Goal: Navigation & Orientation: Find specific page/section

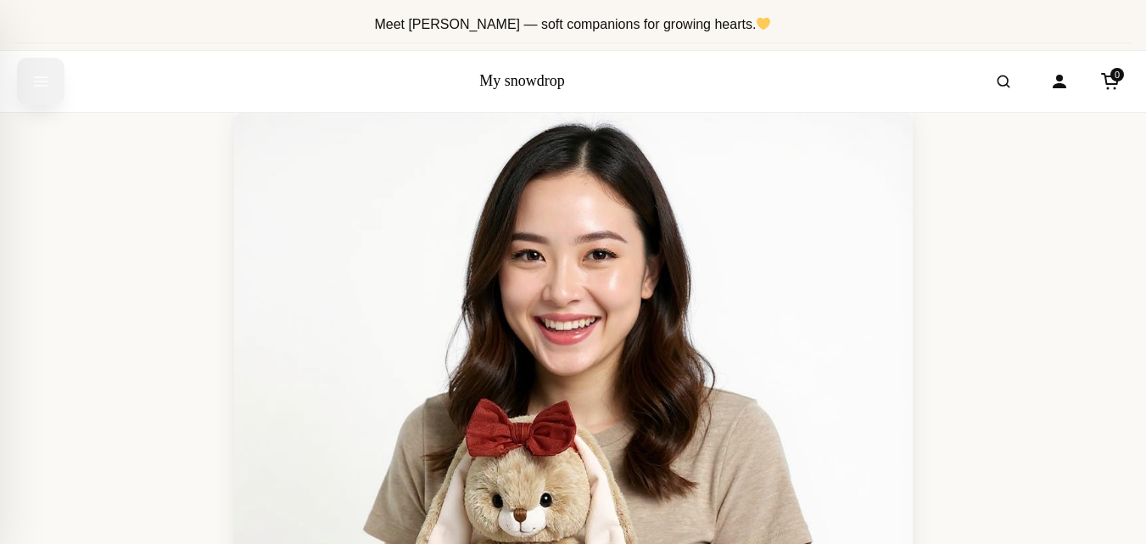
click at [42, 82] on icon "Open menu" at bounding box center [40, 81] width 17 height 31
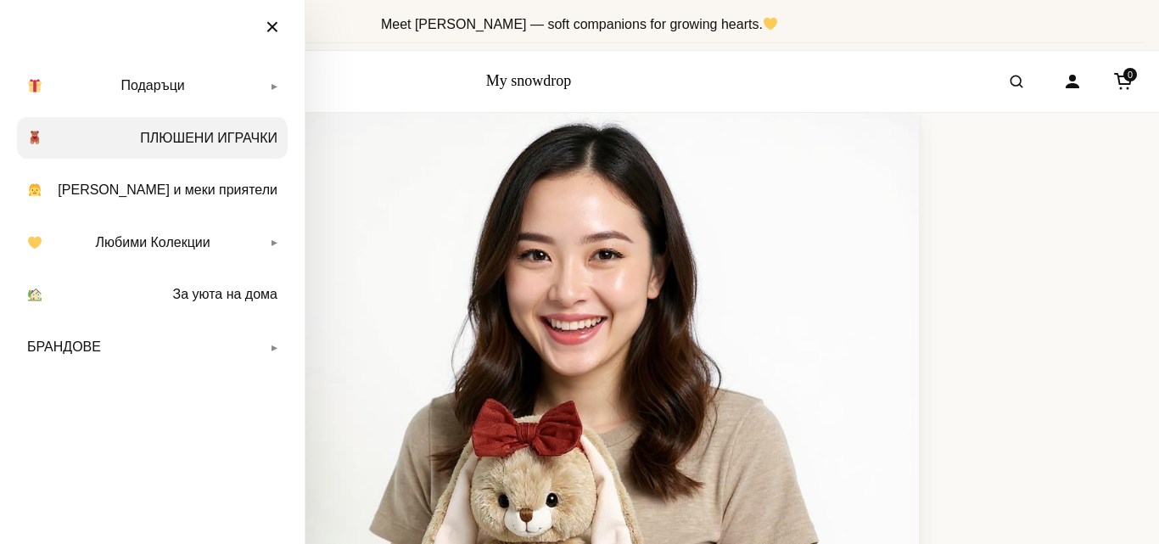
click at [252, 134] on link "ПЛЮШЕНИ ИГРАЧКИ" at bounding box center [152, 138] width 271 height 42
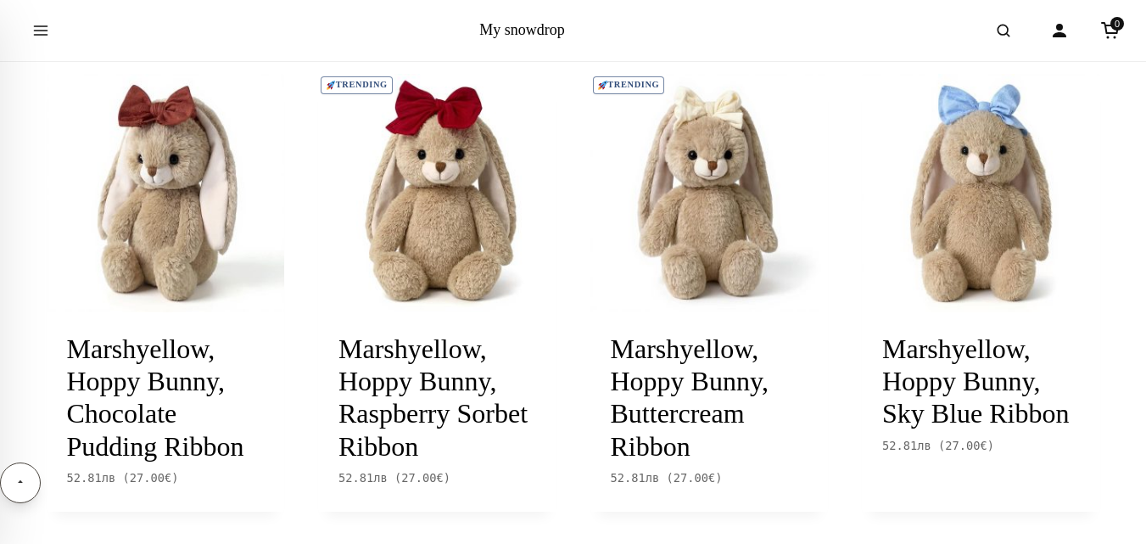
scroll to position [486, 0]
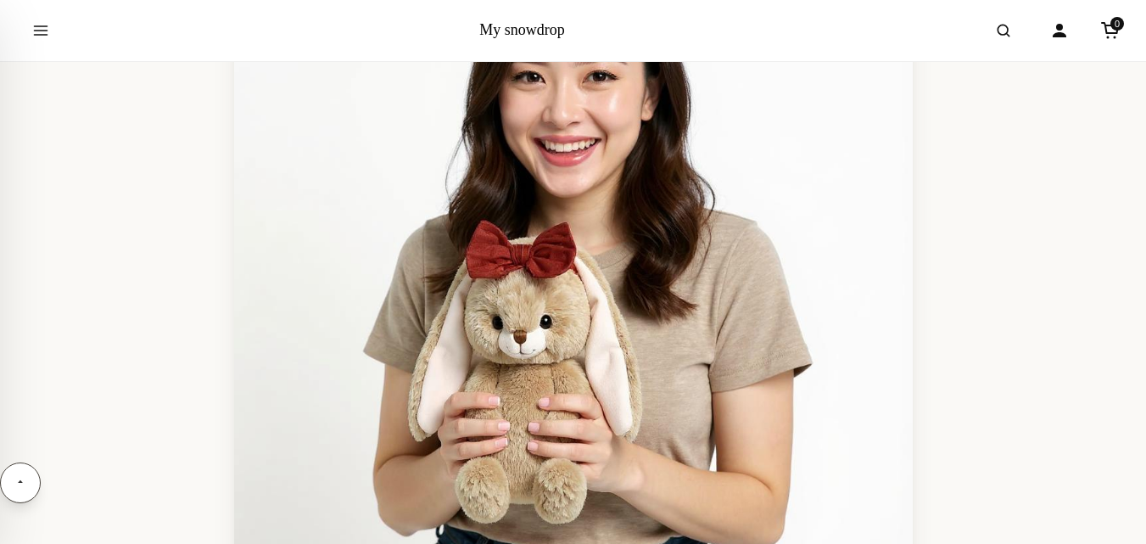
scroll to position [204, 0]
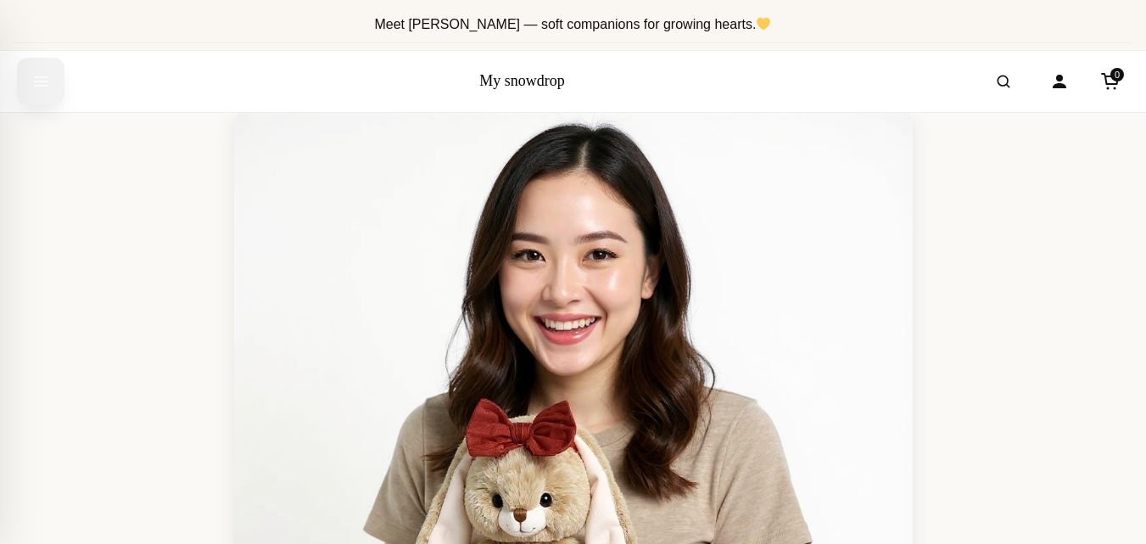
click at [36, 83] on icon "Open menu" at bounding box center [40, 81] width 17 height 31
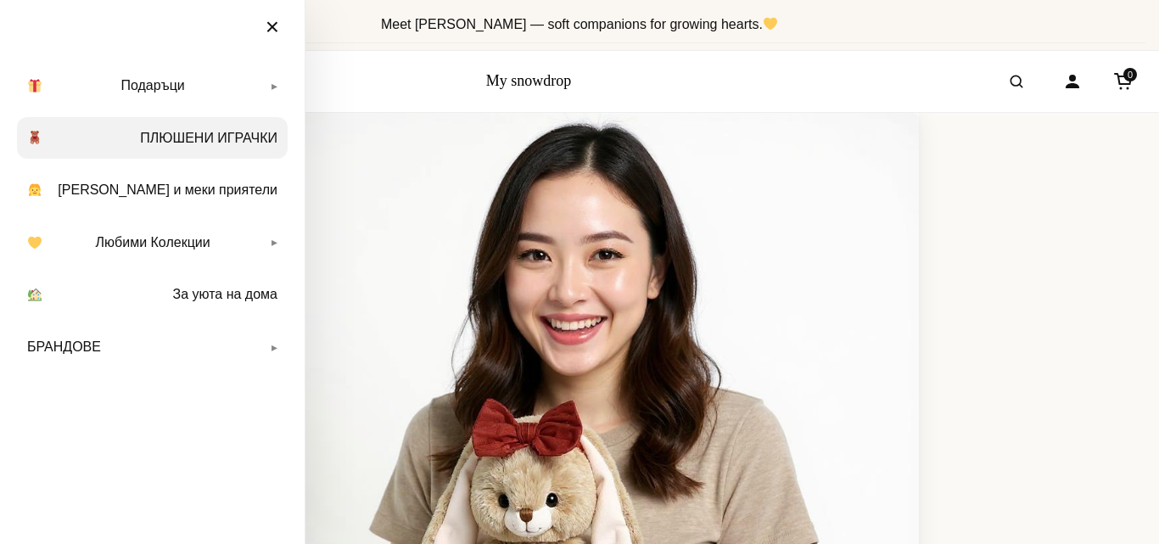
click at [214, 139] on link "ПЛЮШЕНИ ИГРАЧКИ" at bounding box center [152, 138] width 271 height 42
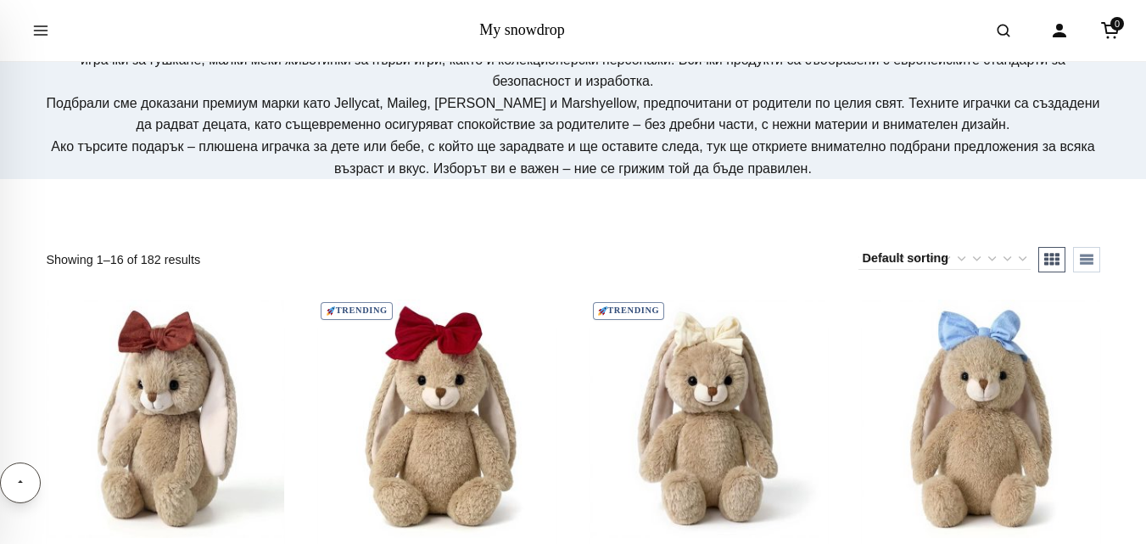
scroll to position [282, 0]
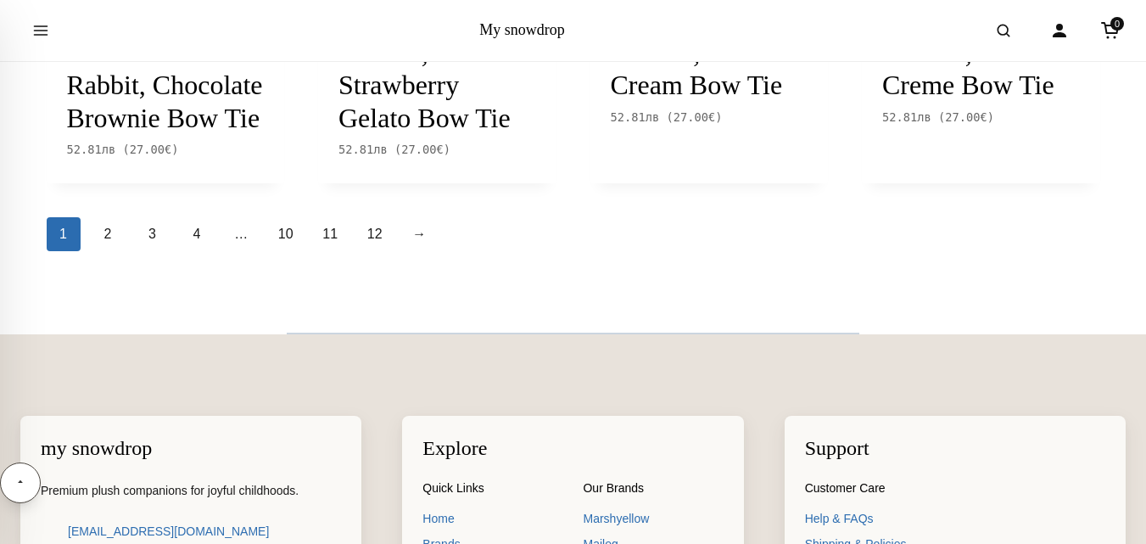
scroll to position [2296, 0]
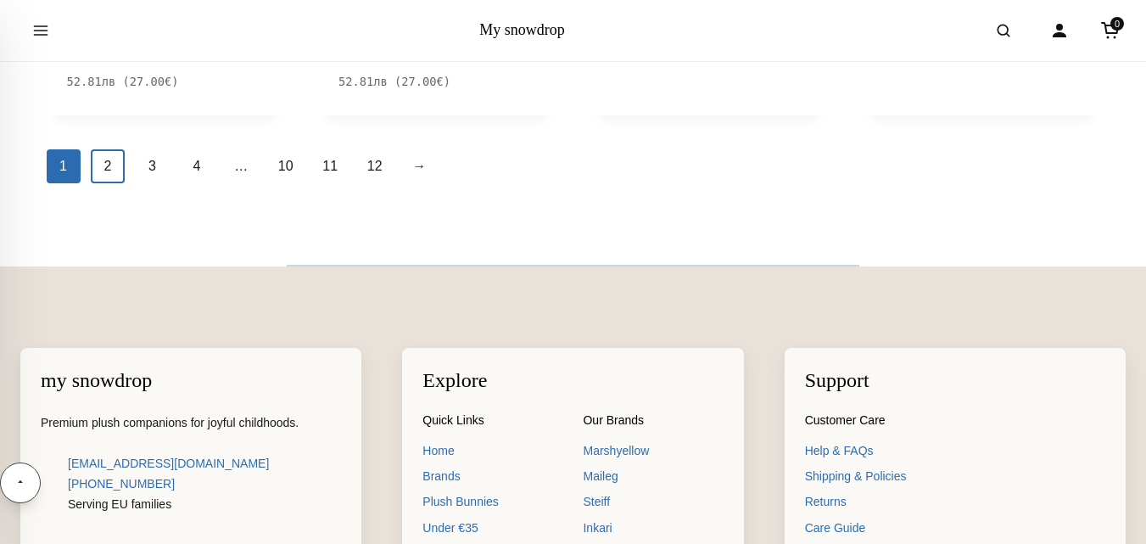
click at [116, 183] on link "2" at bounding box center [108, 166] width 34 height 34
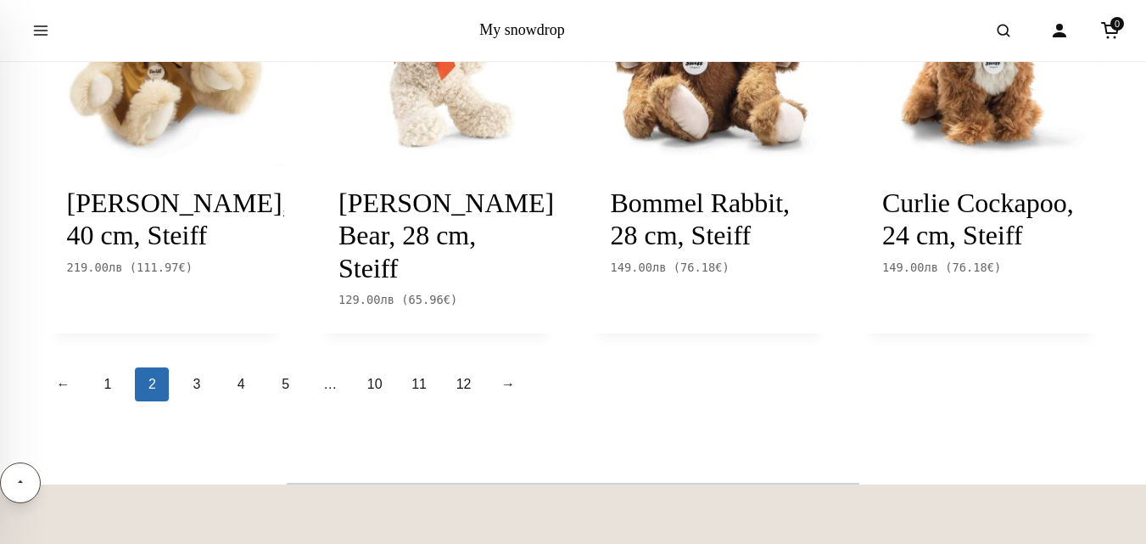
scroll to position [2081, 0]
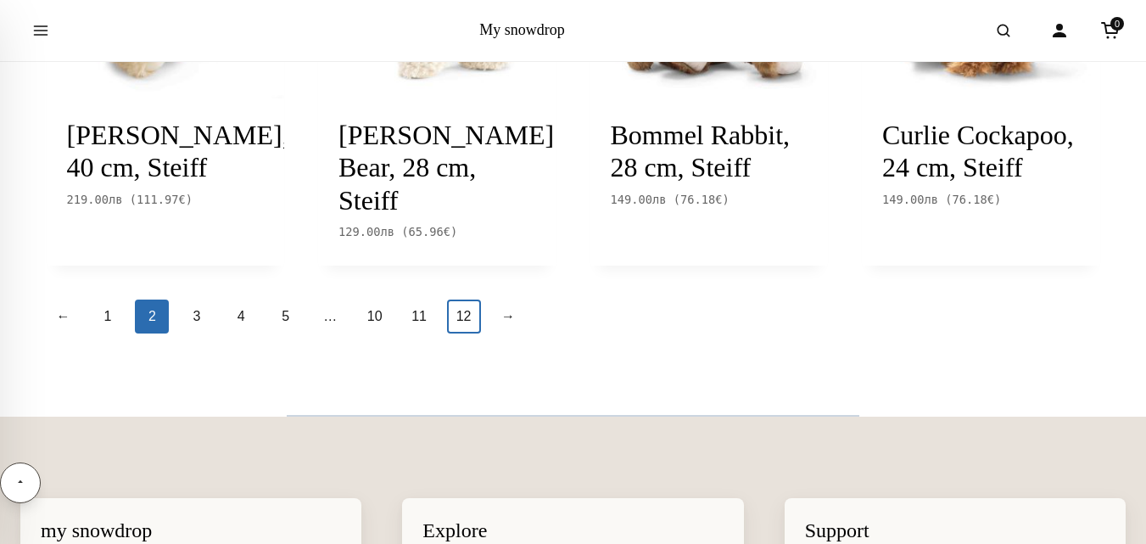
click at [461, 315] on link "12" at bounding box center [464, 316] width 34 height 34
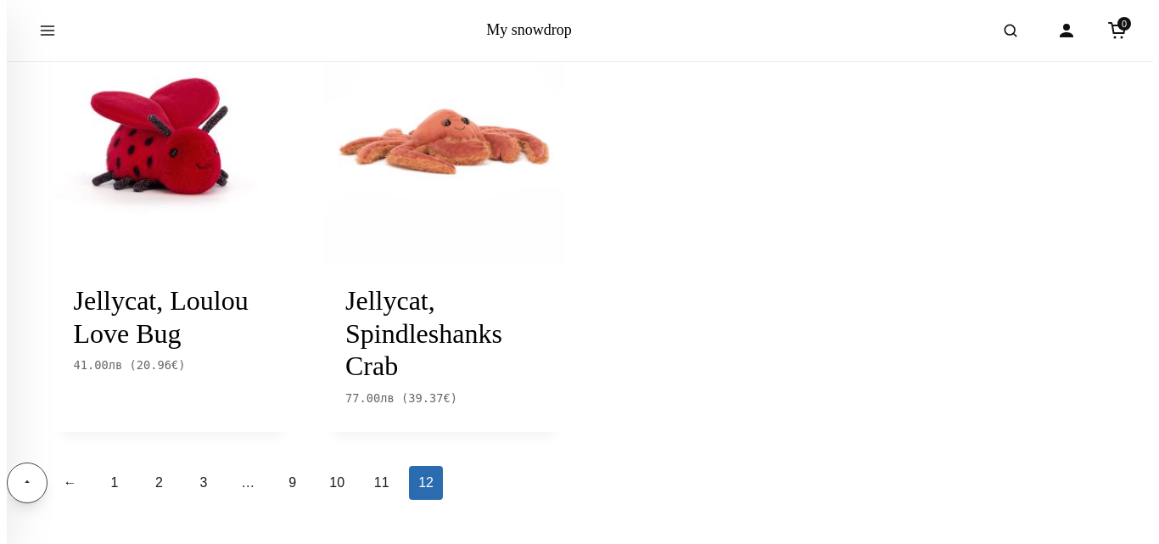
scroll to position [984, 0]
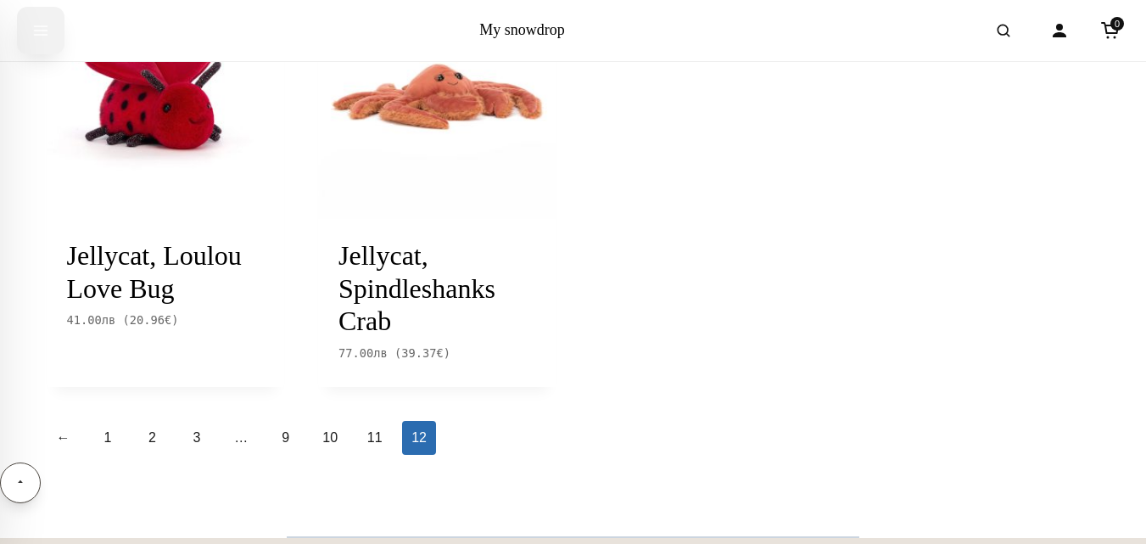
click at [37, 31] on icon "Open menu" at bounding box center [41, 30] width 13 height 8
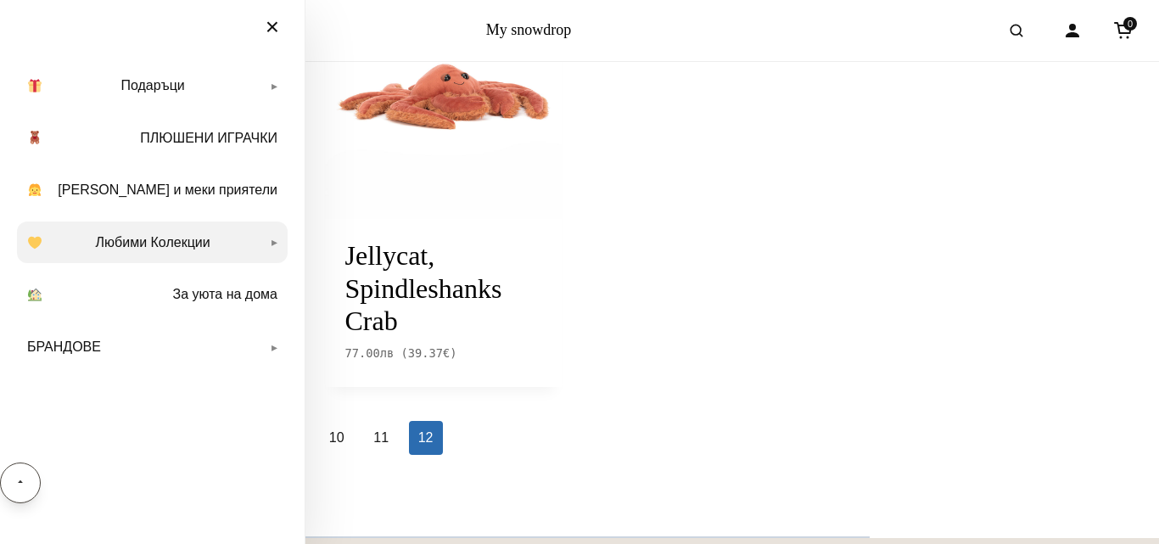
click at [186, 241] on link "Любими Колекции" at bounding box center [152, 242] width 271 height 42
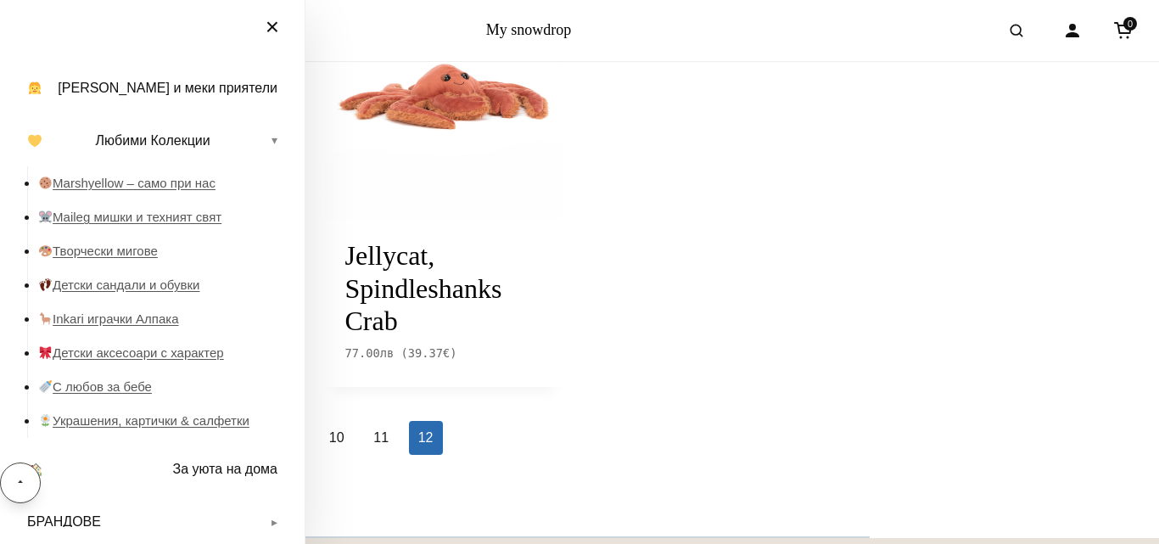
scroll to position [118, 0]
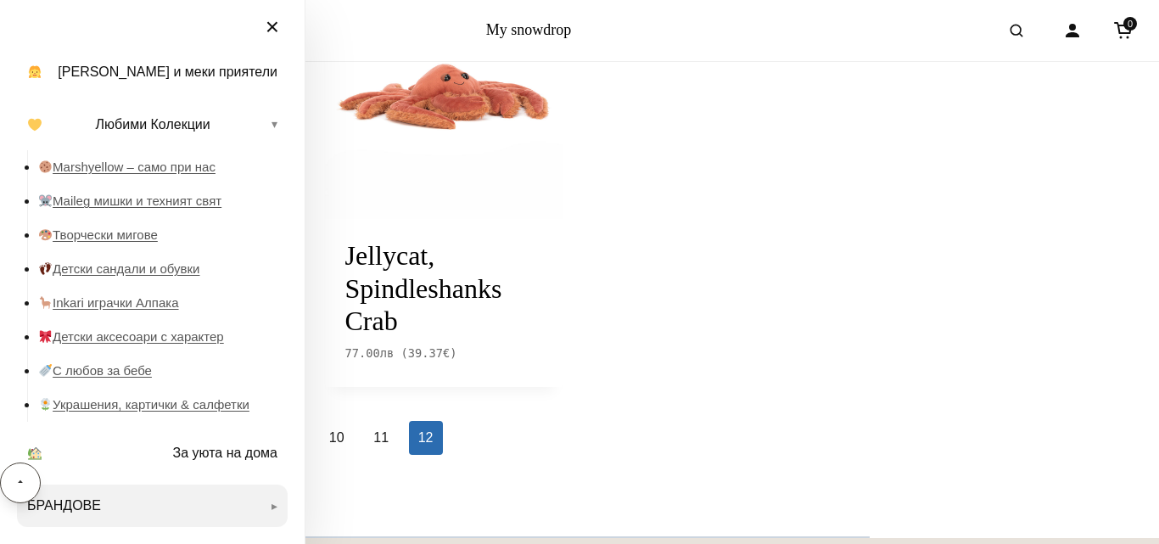
click at [59, 505] on link "БРАНДОВЕ" at bounding box center [152, 505] width 271 height 42
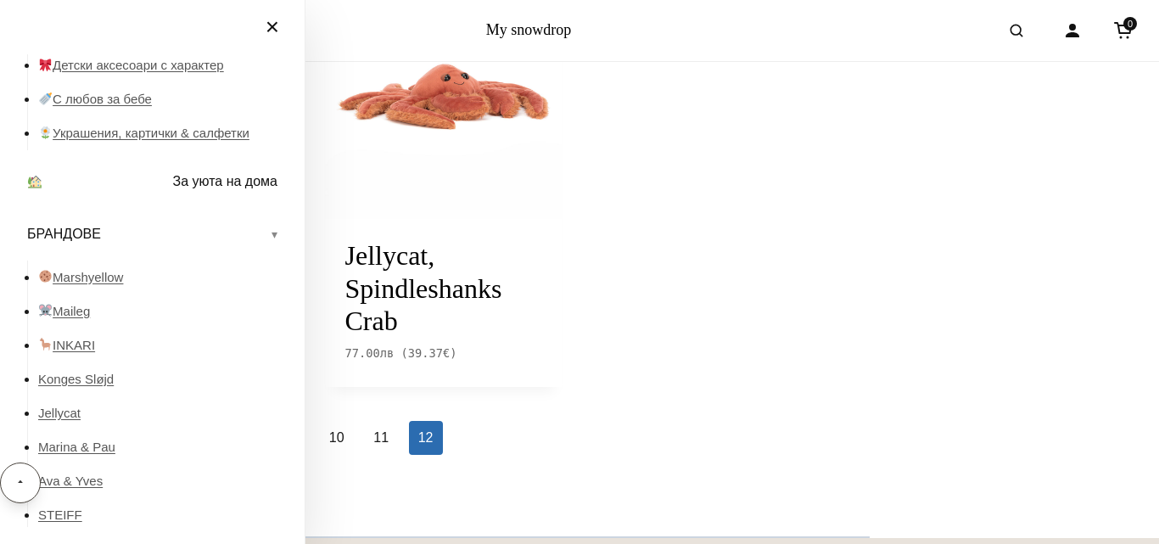
scroll to position [399, 0]
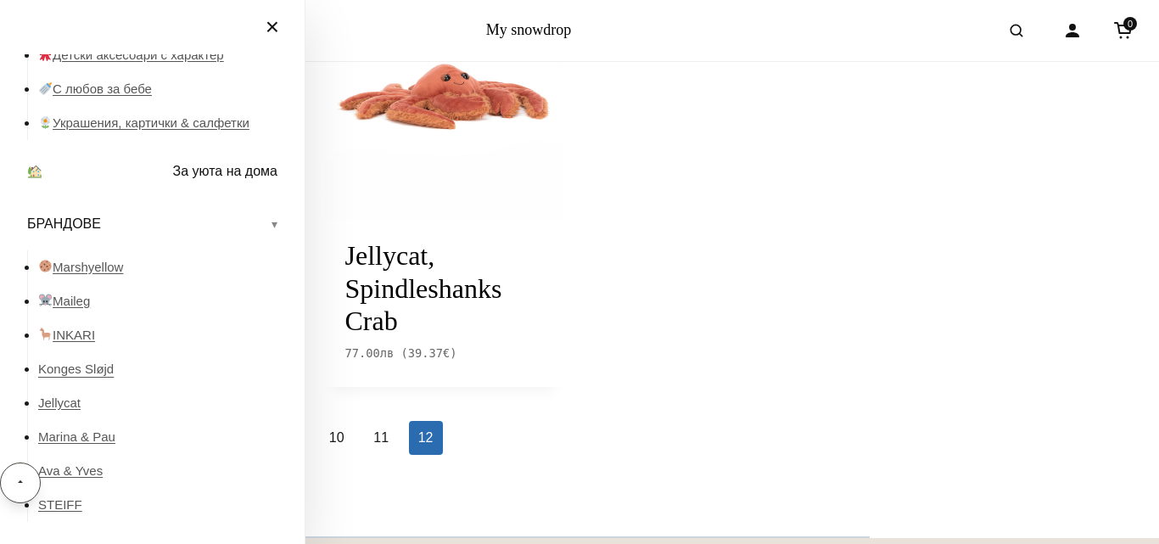
click at [59, 368] on link "Konges Sløjd" at bounding box center [162, 369] width 249 height 34
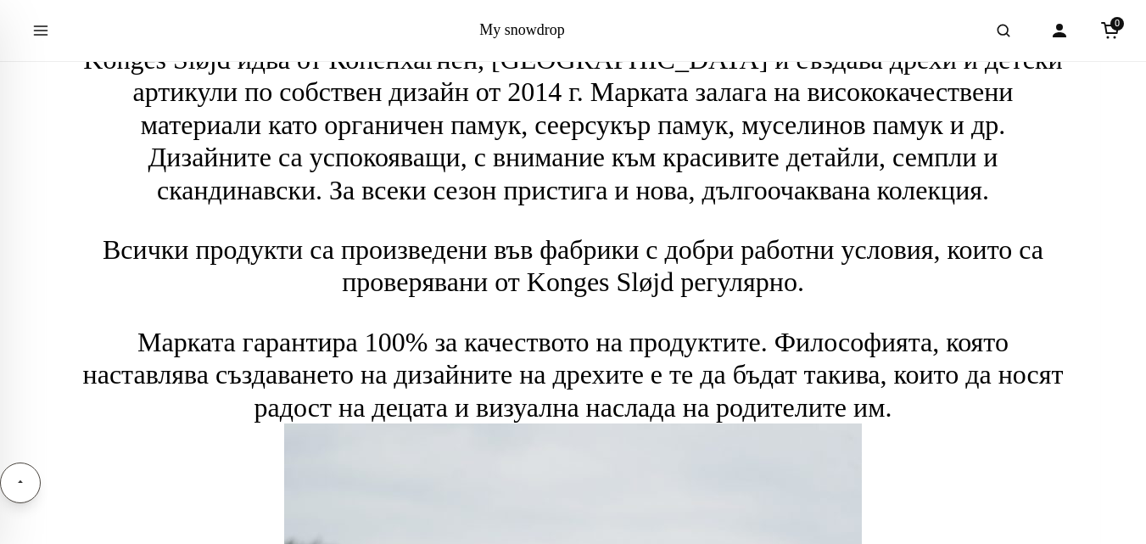
scroll to position [543, 0]
